Goal: Information Seeking & Learning: Learn about a topic

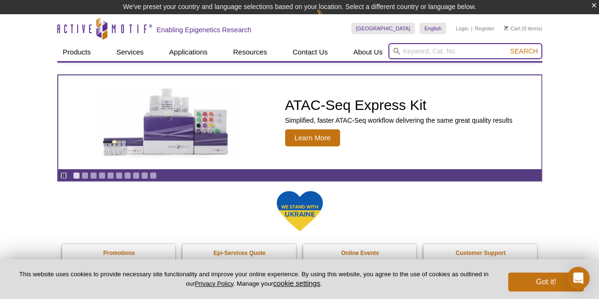
click at [402, 50] on input "search" at bounding box center [465, 51] width 154 height 16
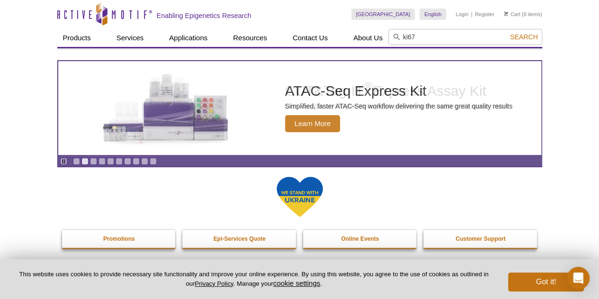
click at [402, 48] on header "Active Motif Logo Enabling Epigenetics Research 0 Search Skip to content Active…" at bounding box center [299, 24] width 485 height 48
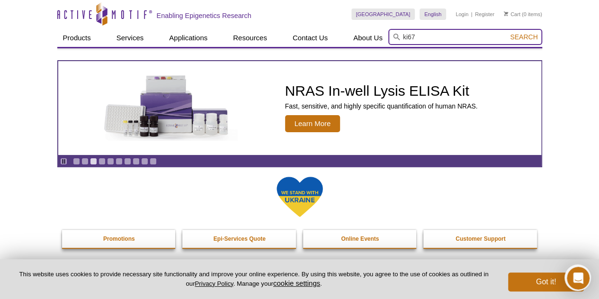
click at [421, 39] on input "ki67" at bounding box center [465, 37] width 154 height 16
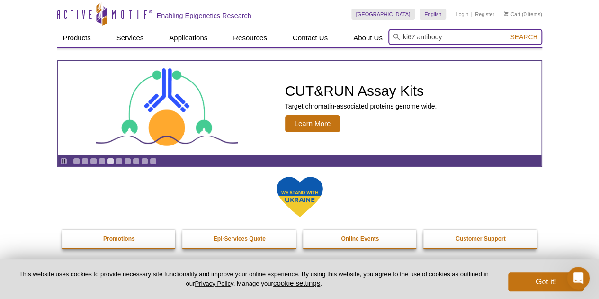
type input "ki67 antibody"
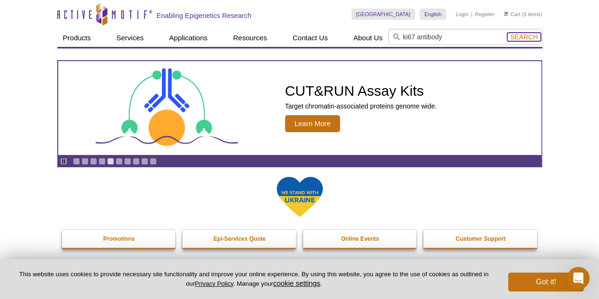
click at [530, 40] on span "Search" at bounding box center [523, 37] width 27 height 8
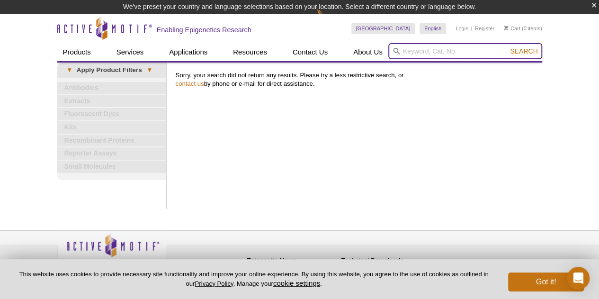
click at [404, 51] on input "search" at bounding box center [465, 51] width 154 height 16
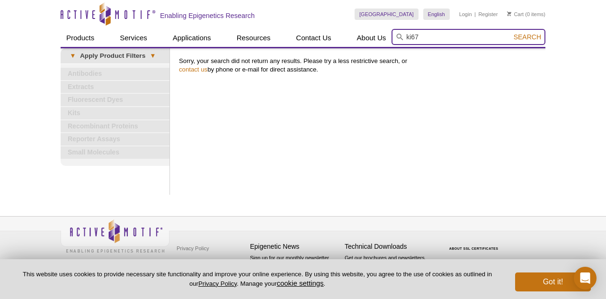
type input "ki67"
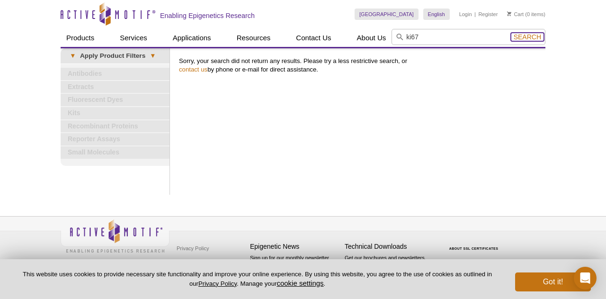
click at [525, 40] on span "Search" at bounding box center [527, 37] width 27 height 8
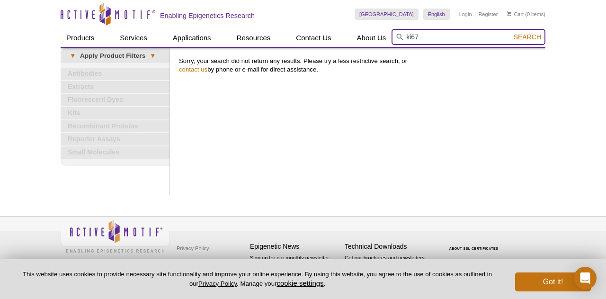
click at [419, 36] on input "ki67" at bounding box center [469, 37] width 154 height 16
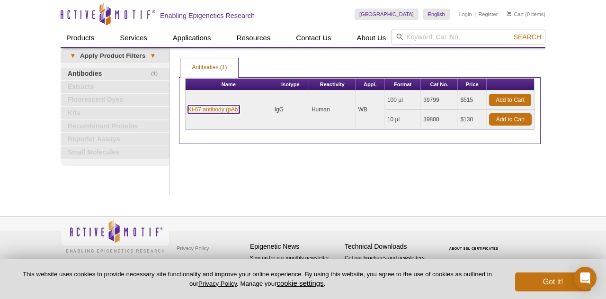
click at [212, 107] on link "Ki-67 antibody (pAb)" at bounding box center [214, 109] width 52 height 9
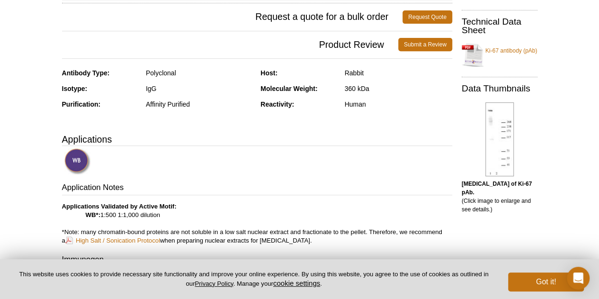
scroll to position [189, 0]
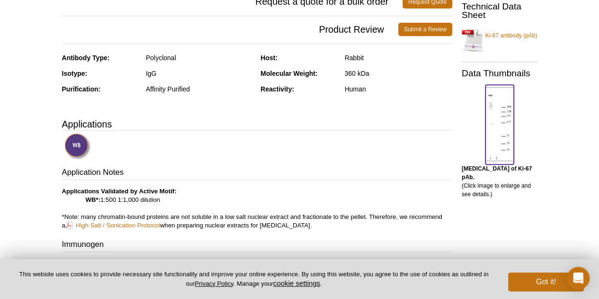
click at [489, 120] on img at bounding box center [499, 124] width 28 height 74
